Goal: Book appointment/travel/reservation

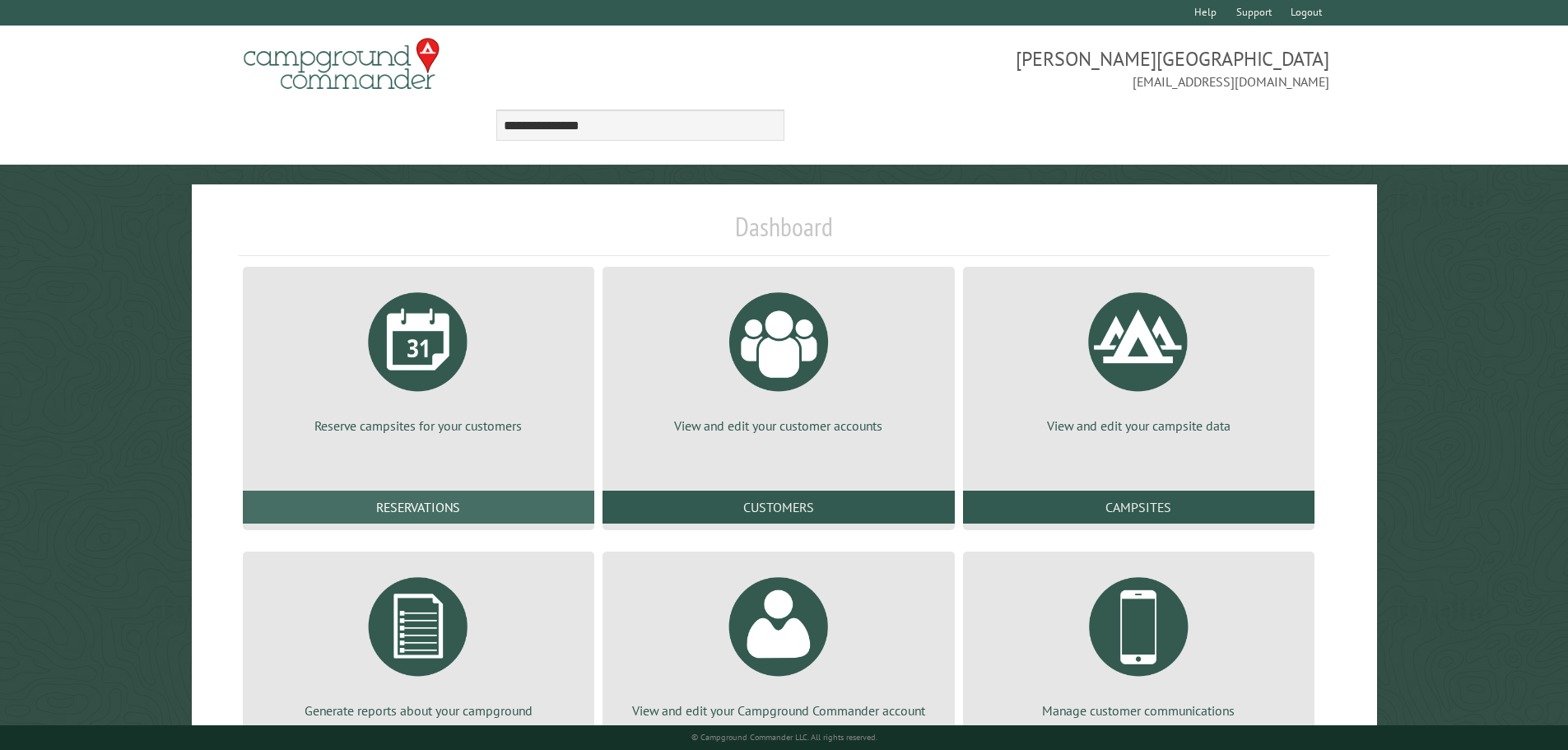
click at [427, 508] on link "Reservations" at bounding box center [419, 507] width 352 height 33
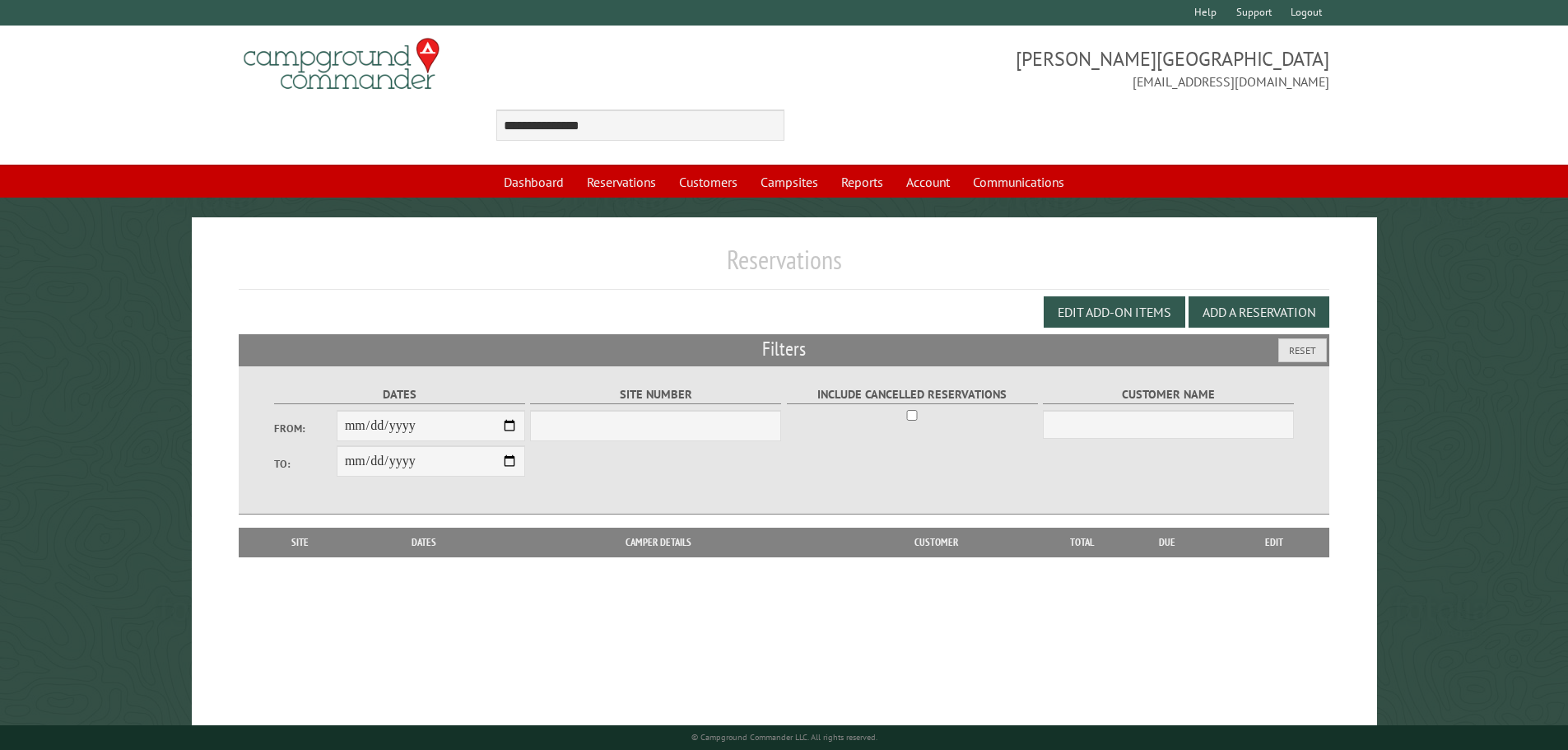
select select "***"
click at [507, 427] on input "From:" at bounding box center [430, 425] width 189 height 31
type input "**********"
